Goal: Task Accomplishment & Management: Complete application form

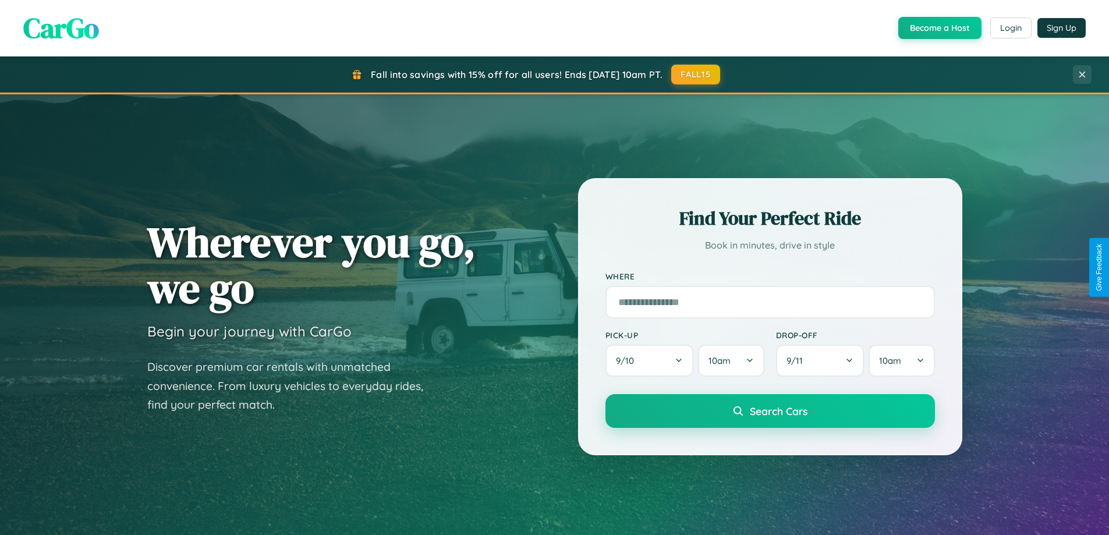
scroll to position [502, 0]
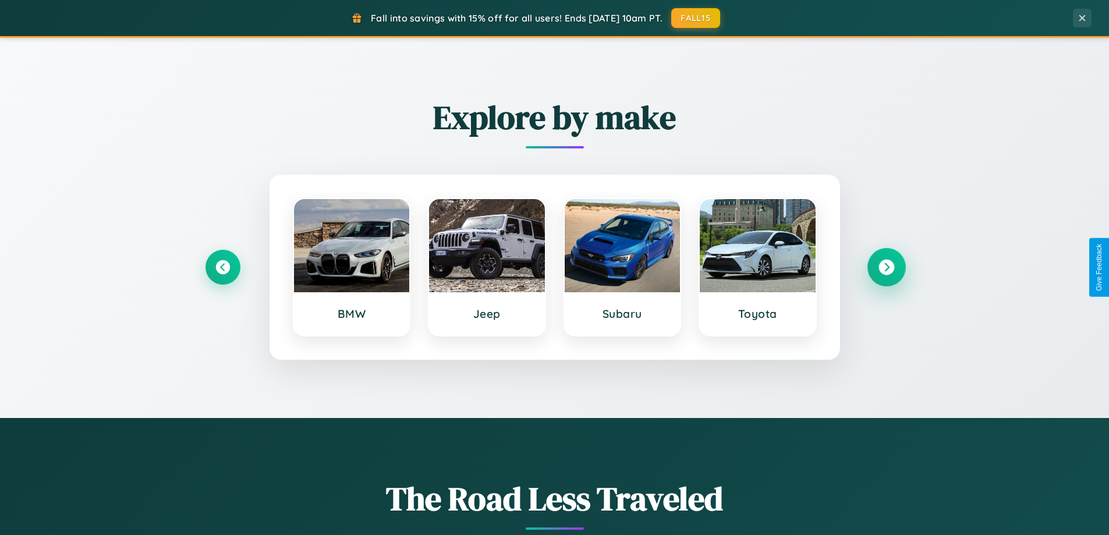
click at [886, 267] on icon at bounding box center [886, 268] width 16 height 16
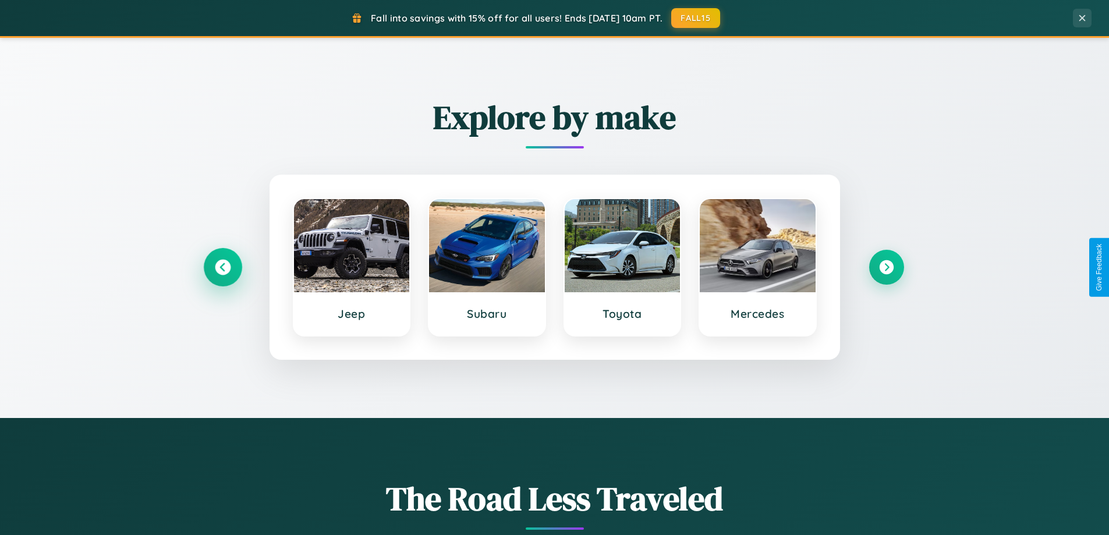
click at [222, 267] on icon at bounding box center [223, 268] width 16 height 16
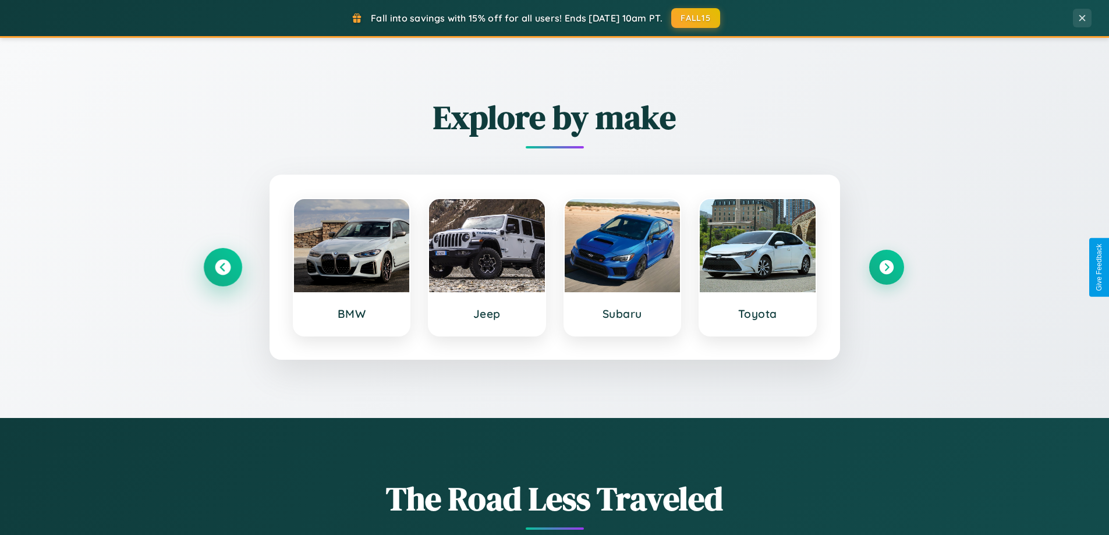
click at [222, 267] on icon at bounding box center [223, 268] width 16 height 16
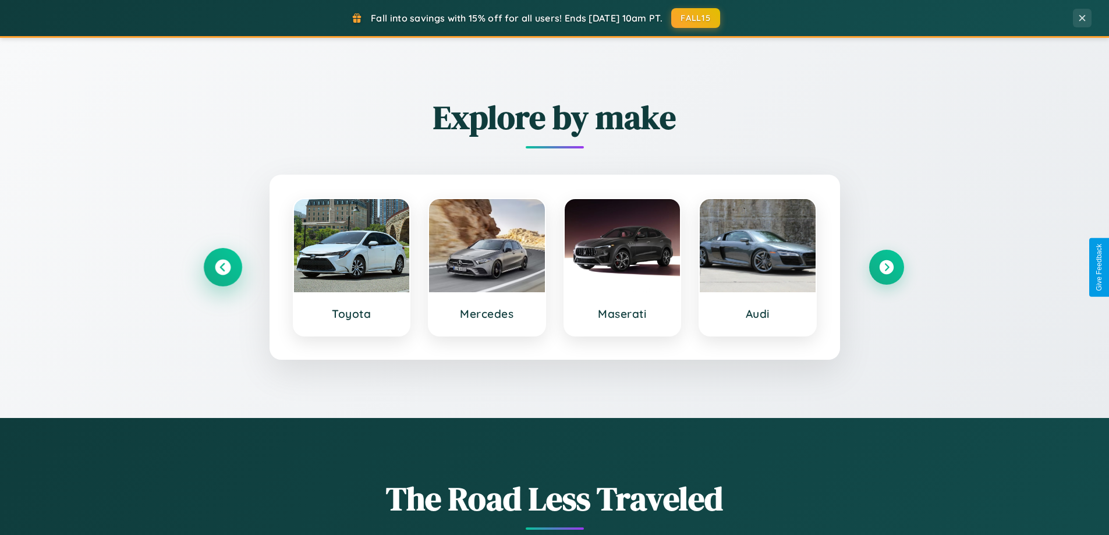
click at [222, 267] on icon at bounding box center [223, 268] width 16 height 16
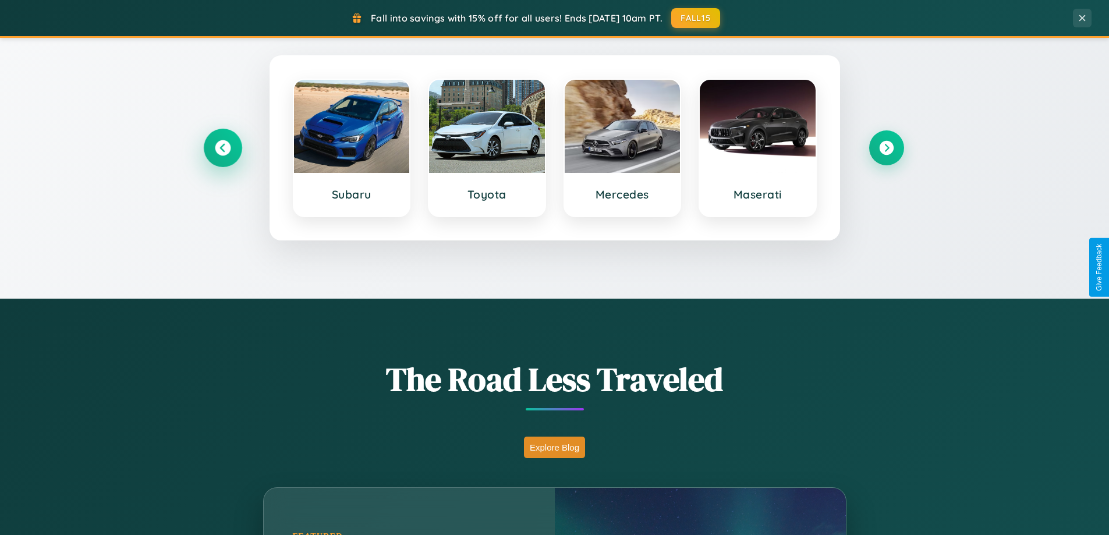
scroll to position [801, 0]
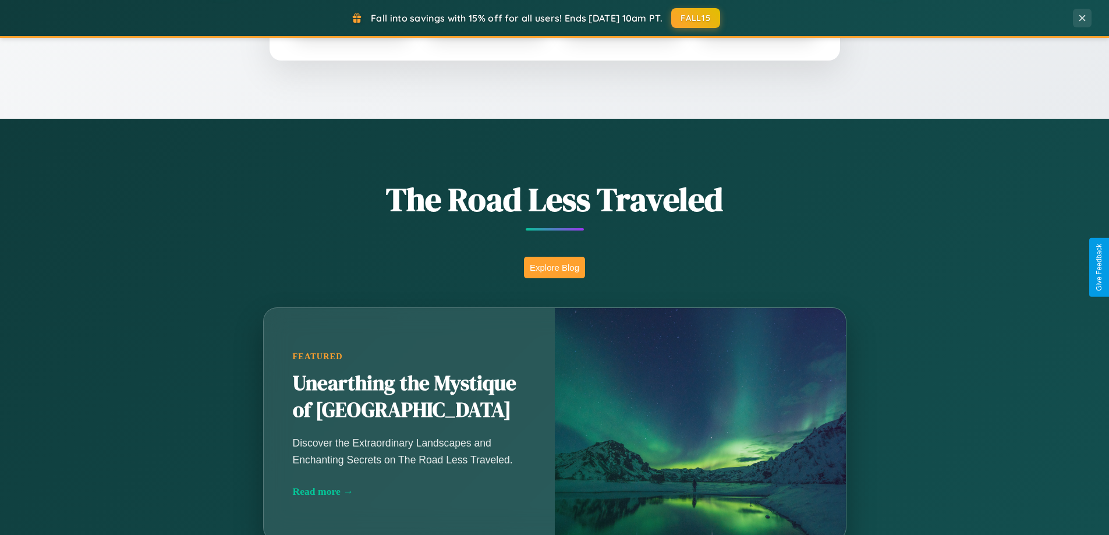
click at [554, 267] on button "Explore Blog" at bounding box center [554, 268] width 61 height 22
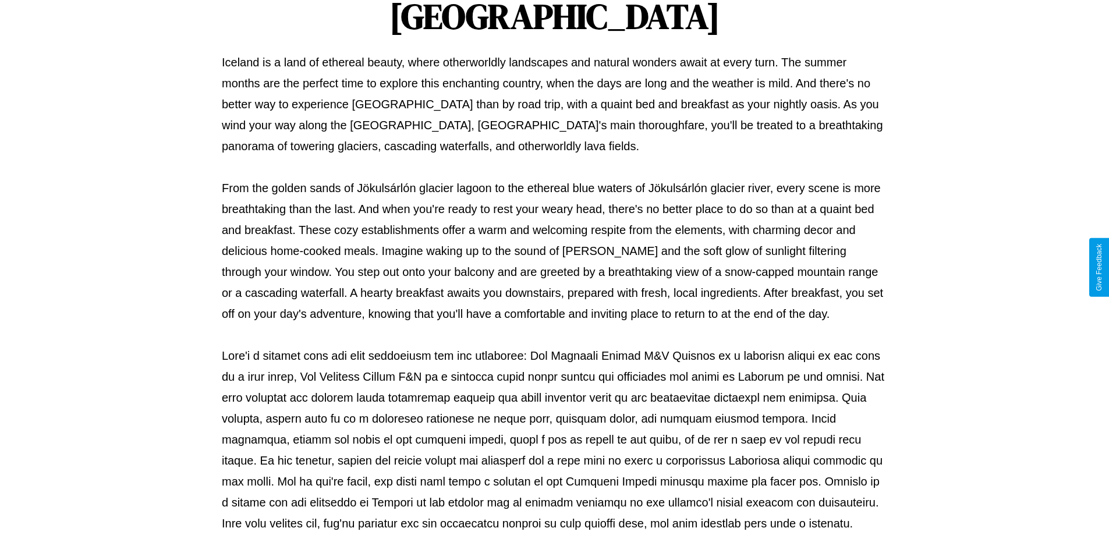
scroll to position [376, 0]
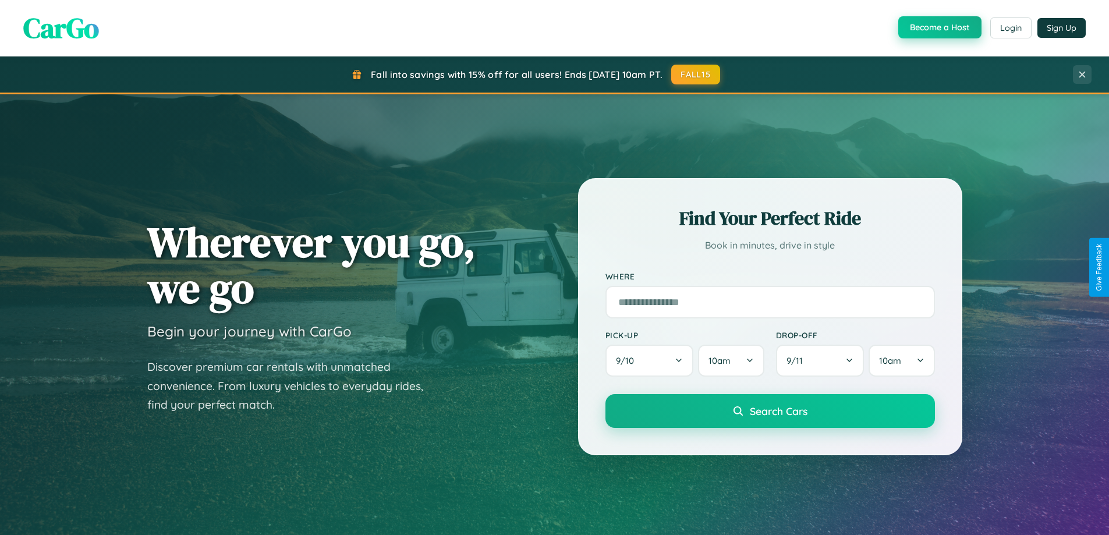
click at [938, 27] on button "Become a Host" at bounding box center [939, 27] width 83 height 22
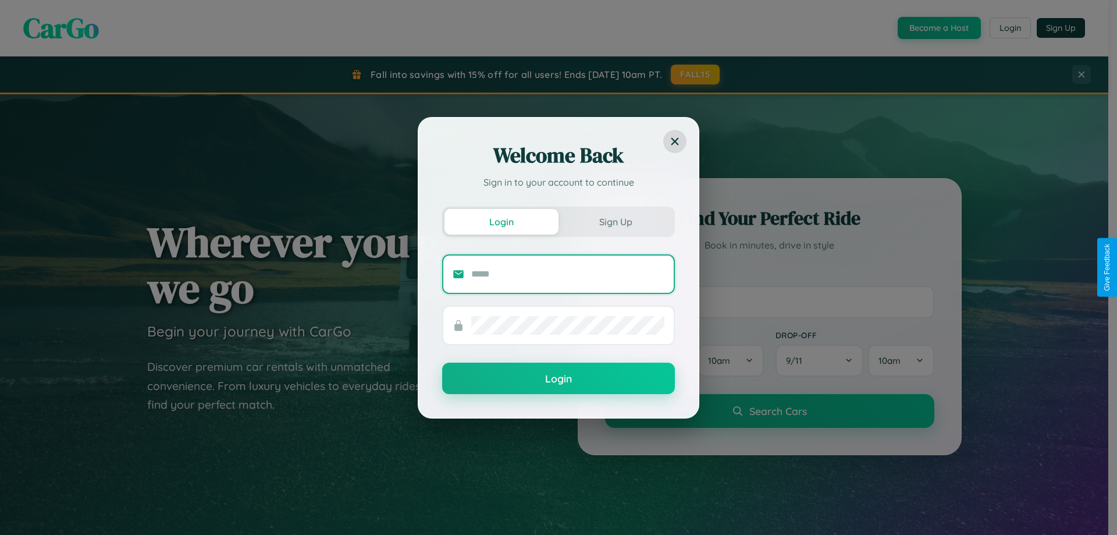
click at [568, 273] on input "text" at bounding box center [567, 274] width 193 height 19
type input "**********"
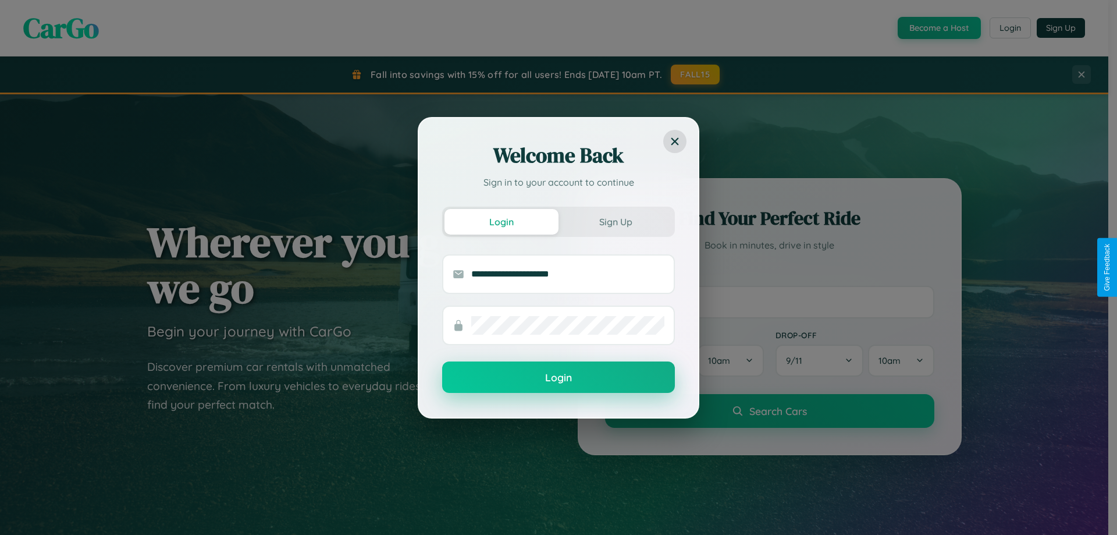
click at [559, 378] on button "Login" at bounding box center [558, 376] width 233 height 31
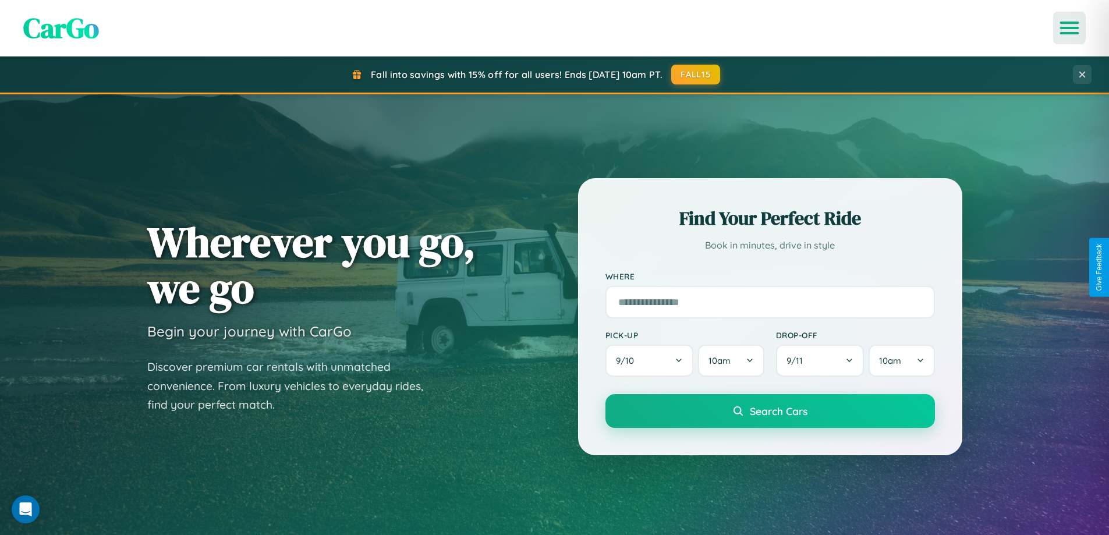
click at [1069, 28] on icon "Open menu" at bounding box center [1069, 28] width 17 height 10
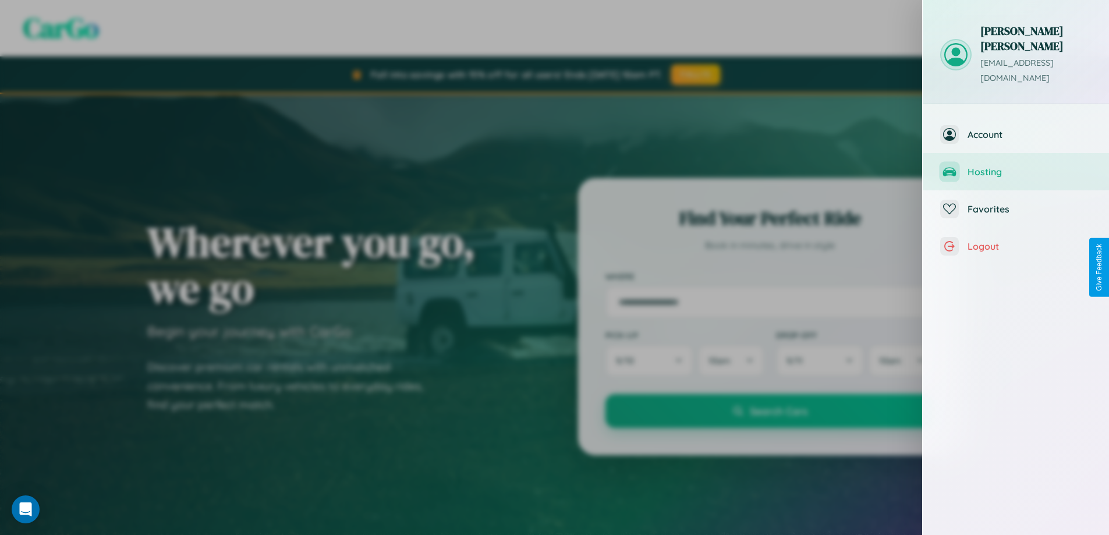
click at [1015, 166] on span "Hosting" at bounding box center [1029, 172] width 124 height 12
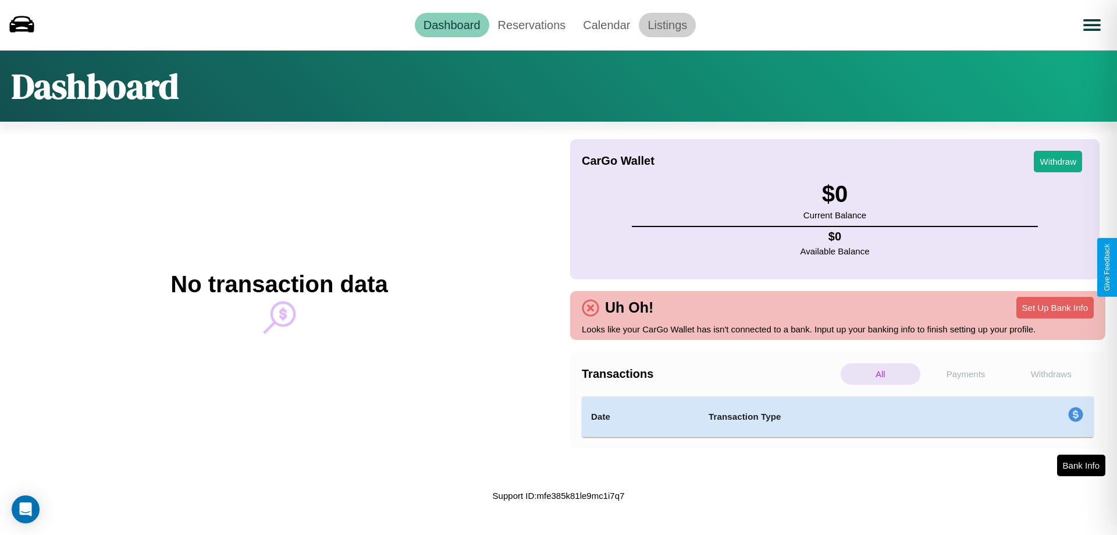
click at [667, 24] on link "Listings" at bounding box center [667, 25] width 57 height 24
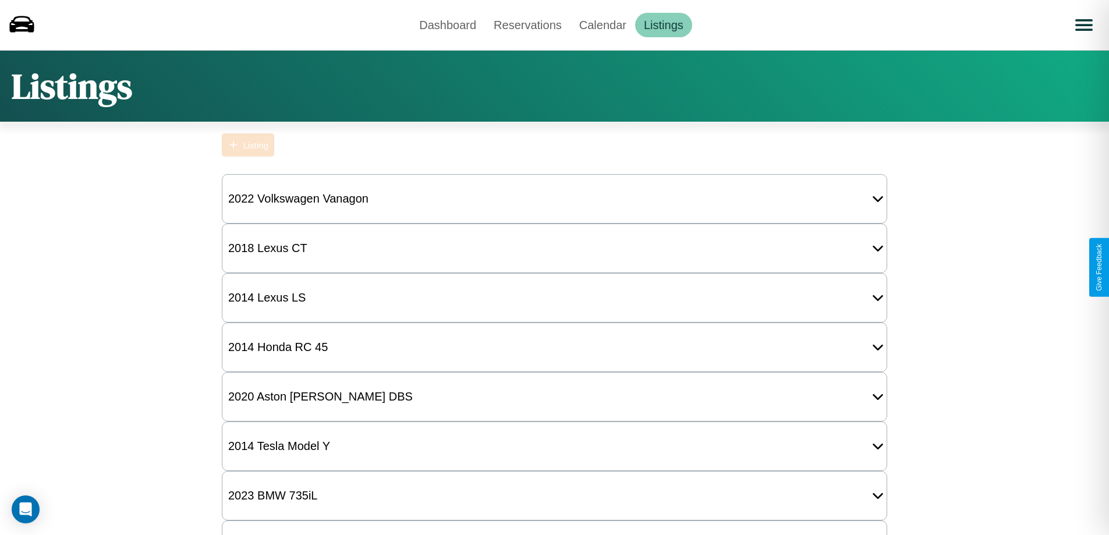
click at [248, 145] on div "Listing" at bounding box center [255, 145] width 25 height 10
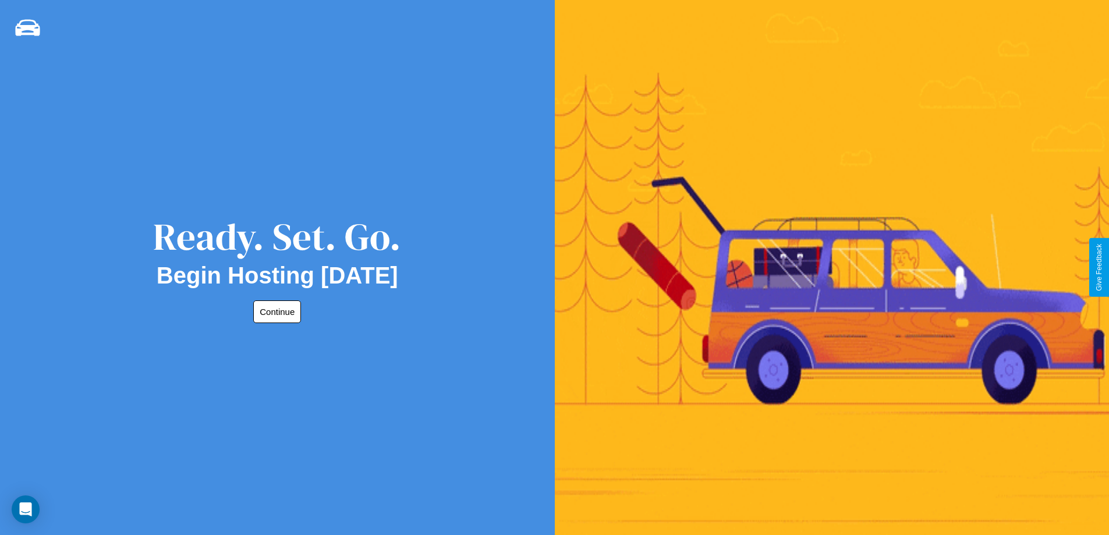
click at [275, 311] on button "Continue" at bounding box center [277, 311] width 48 height 23
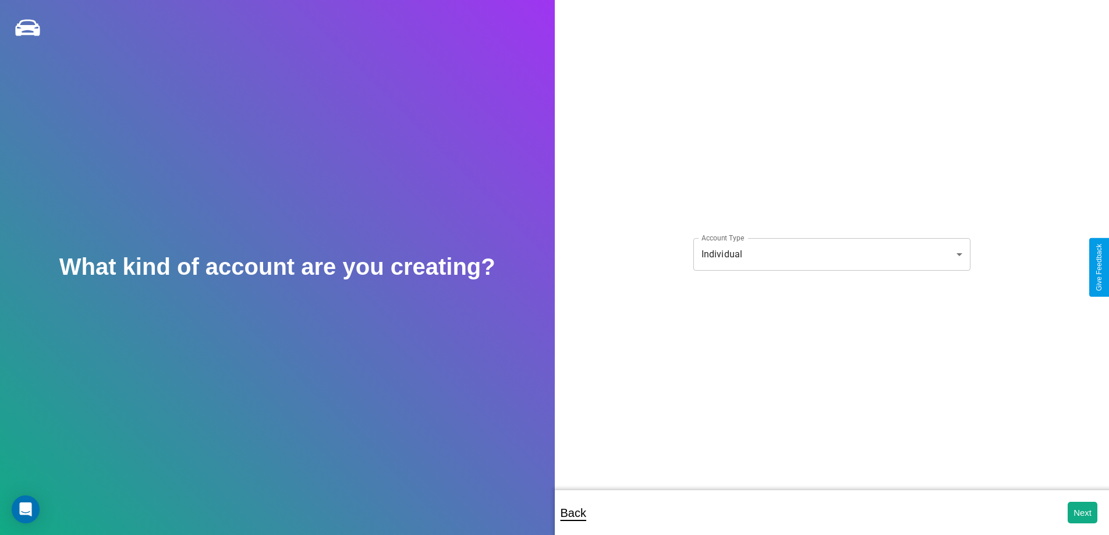
click at [831, 254] on body "**********" at bounding box center [554, 275] width 1109 height 550
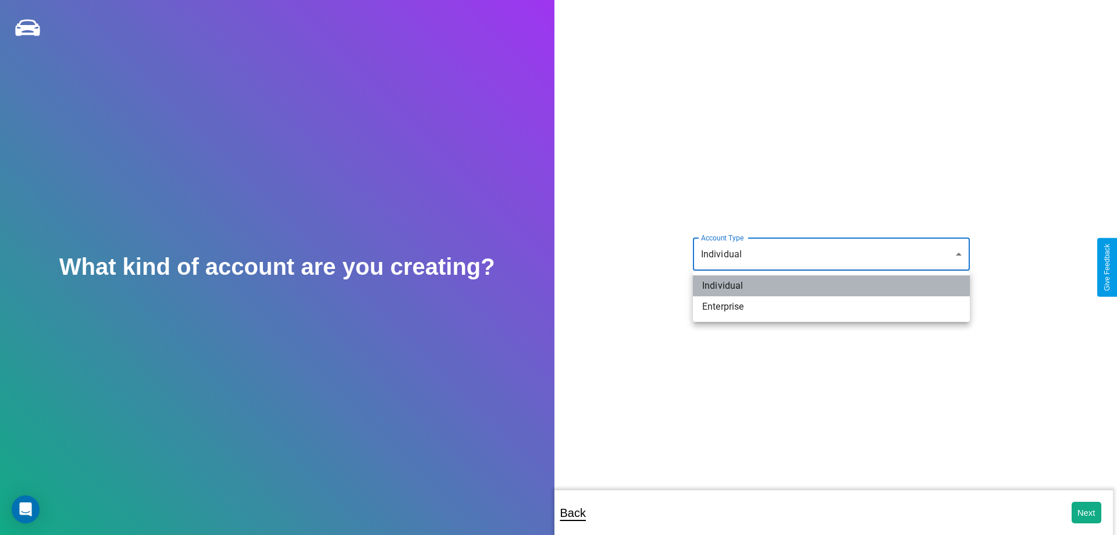
click at [832, 286] on li "Individual" at bounding box center [831, 285] width 277 height 21
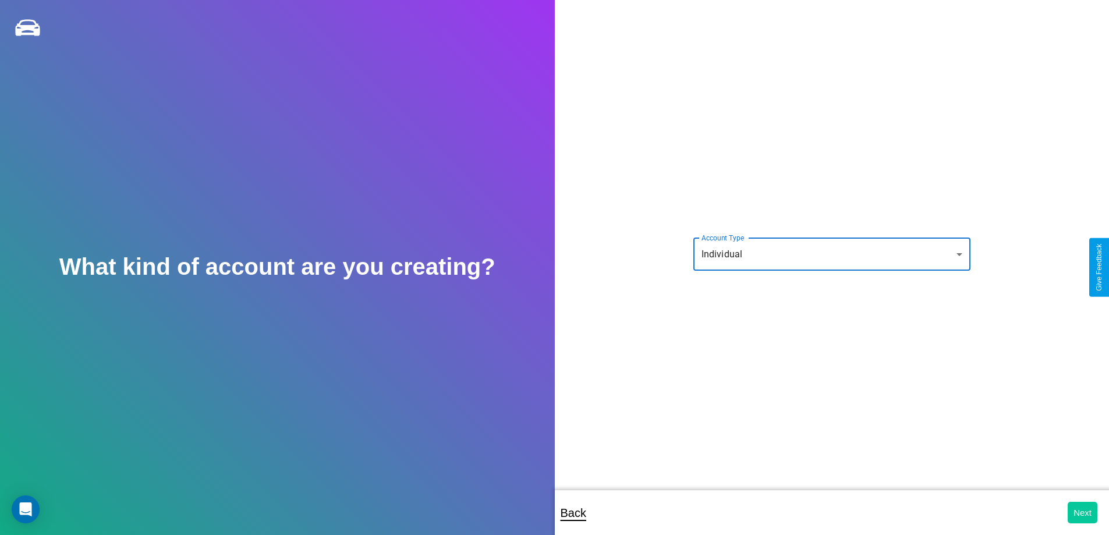
click at [1082, 512] on button "Next" at bounding box center [1082, 513] width 30 height 22
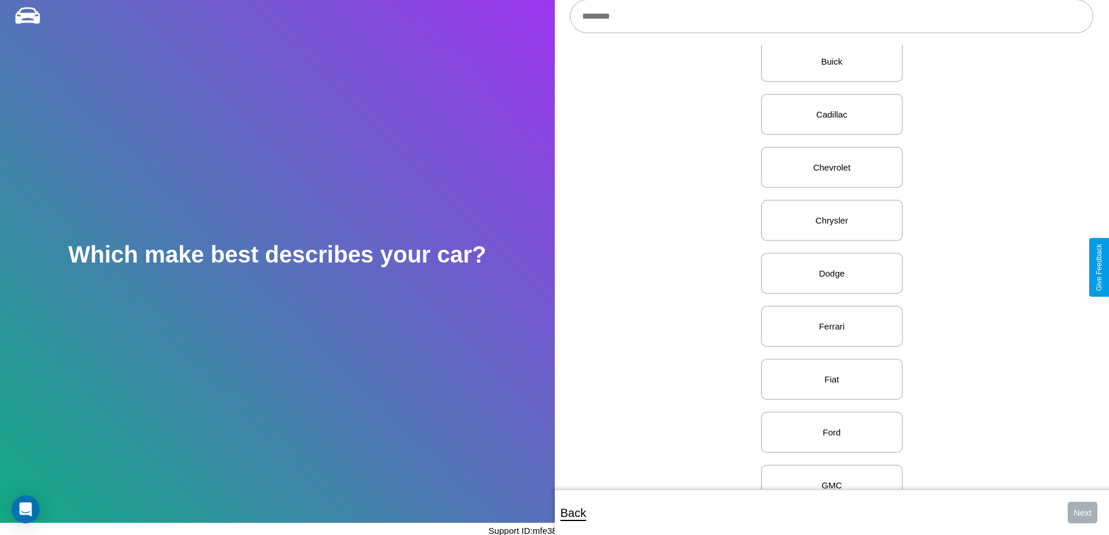
scroll to position [345, 0]
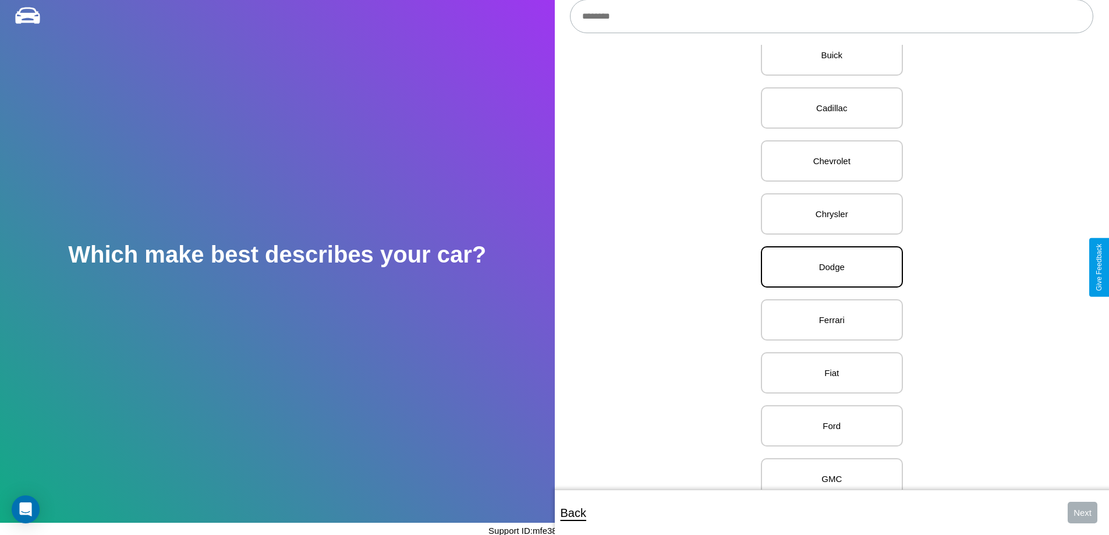
click at [827, 267] on p "Dodge" at bounding box center [831, 267] width 116 height 16
click at [1082, 512] on button "Next" at bounding box center [1082, 513] width 30 height 22
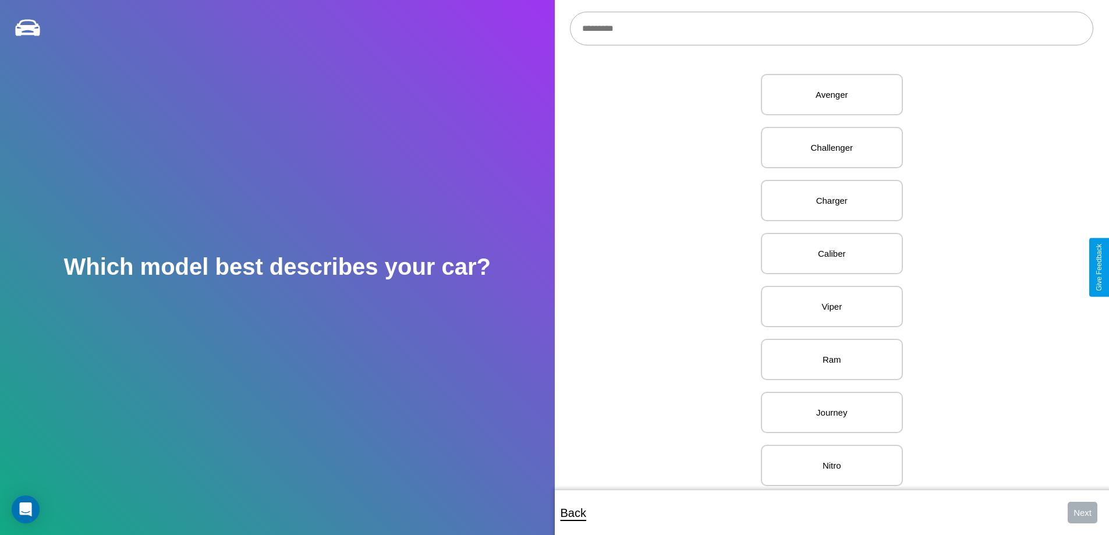
click at [831, 29] on input "text" at bounding box center [831, 29] width 523 height 34
type input "**********"
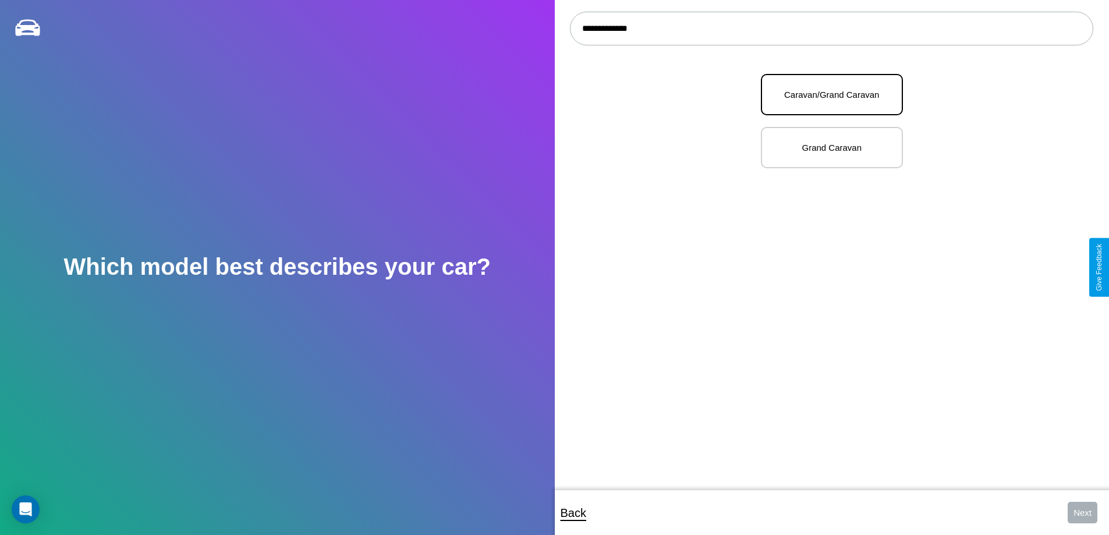
click at [827, 95] on p "Caravan/Grand Caravan" at bounding box center [831, 95] width 116 height 16
click at [1082, 512] on button "Next" at bounding box center [1082, 513] width 30 height 22
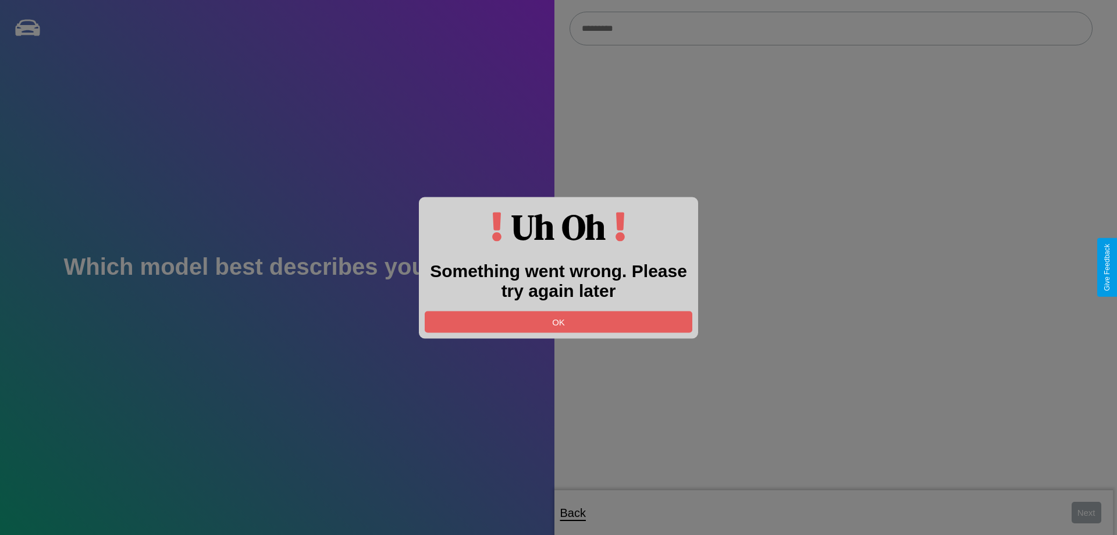
click at [831, 29] on div at bounding box center [558, 267] width 1117 height 535
